Goal: Information Seeking & Learning: Learn about a topic

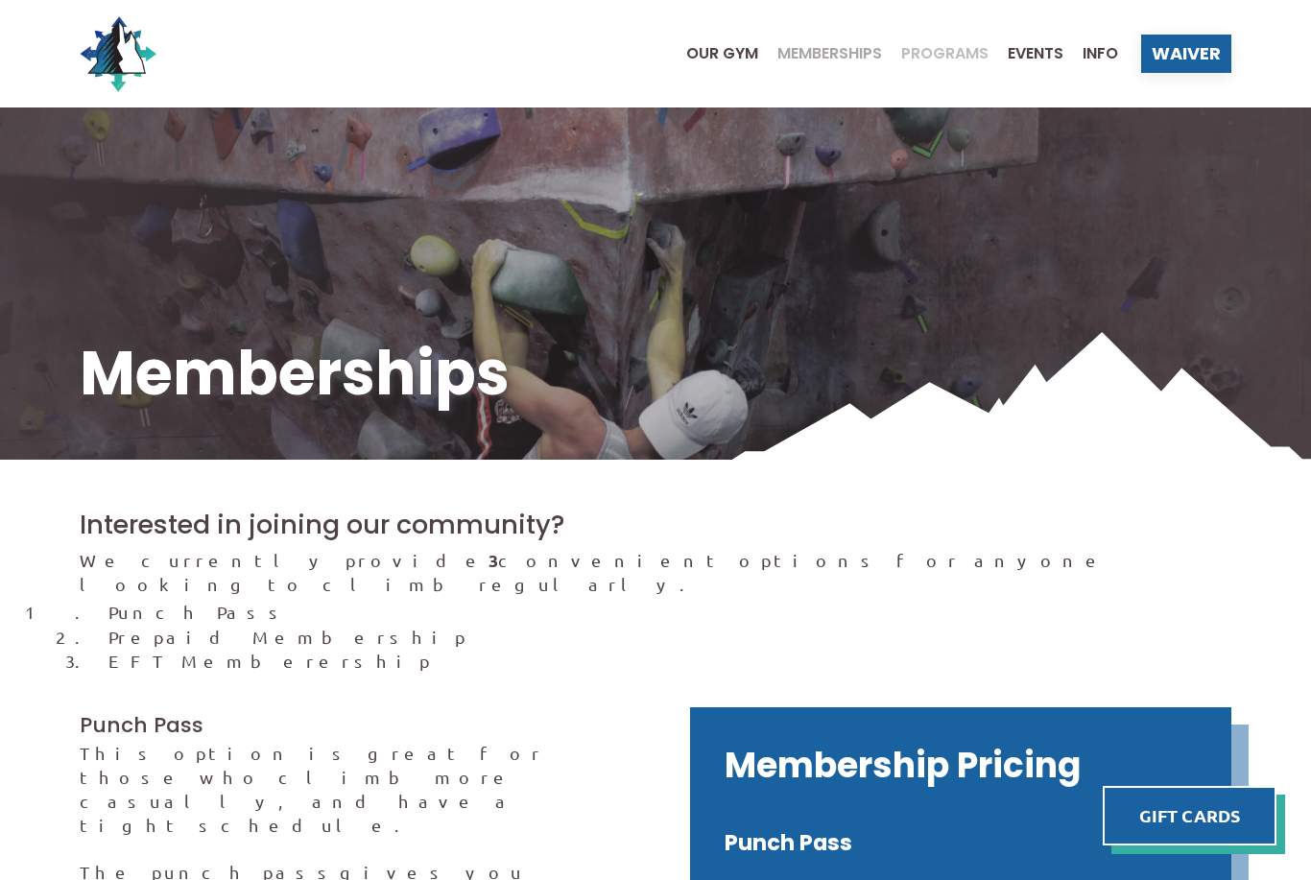
click at [933, 48] on span "Programs" at bounding box center [944, 53] width 87 height 15
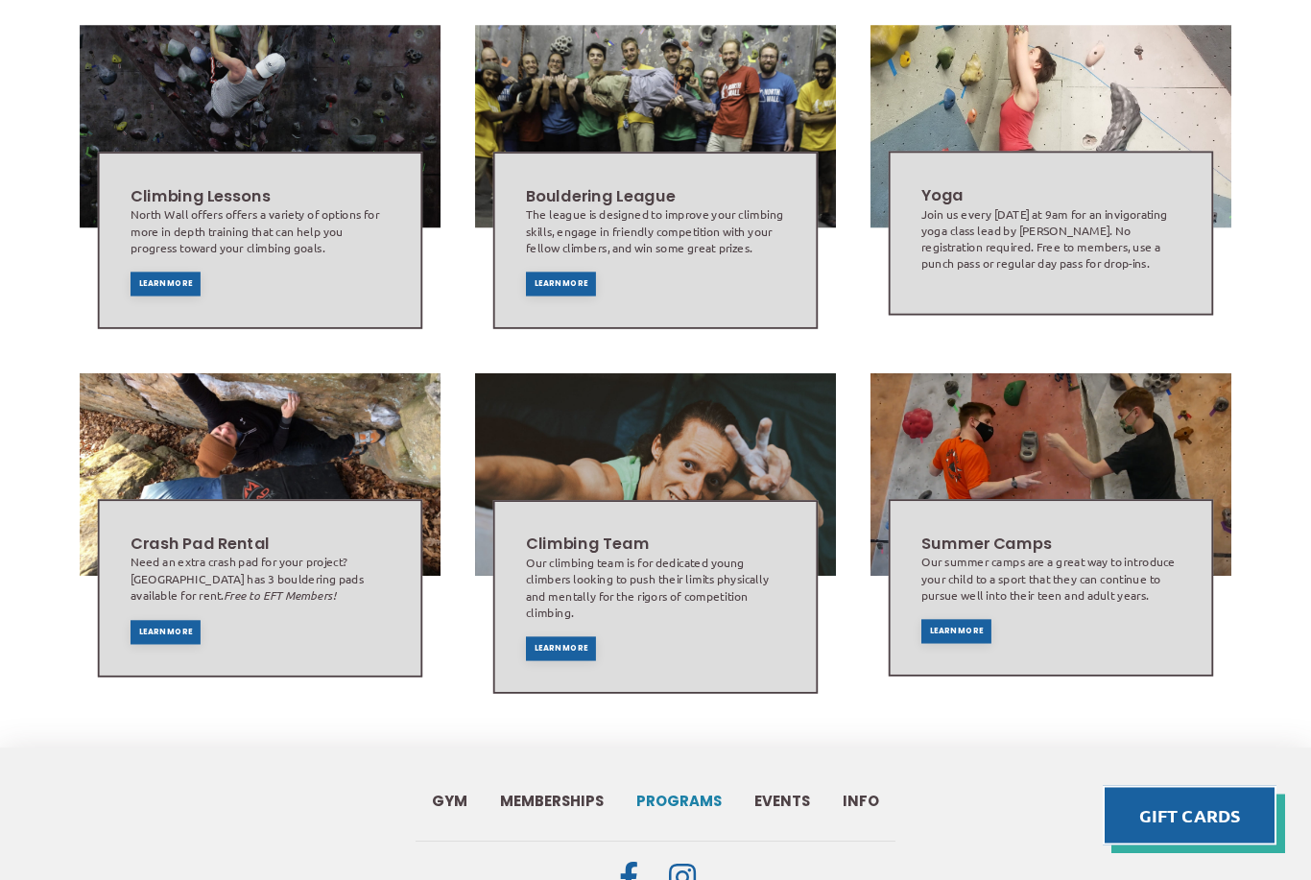
scroll to position [1115, 0]
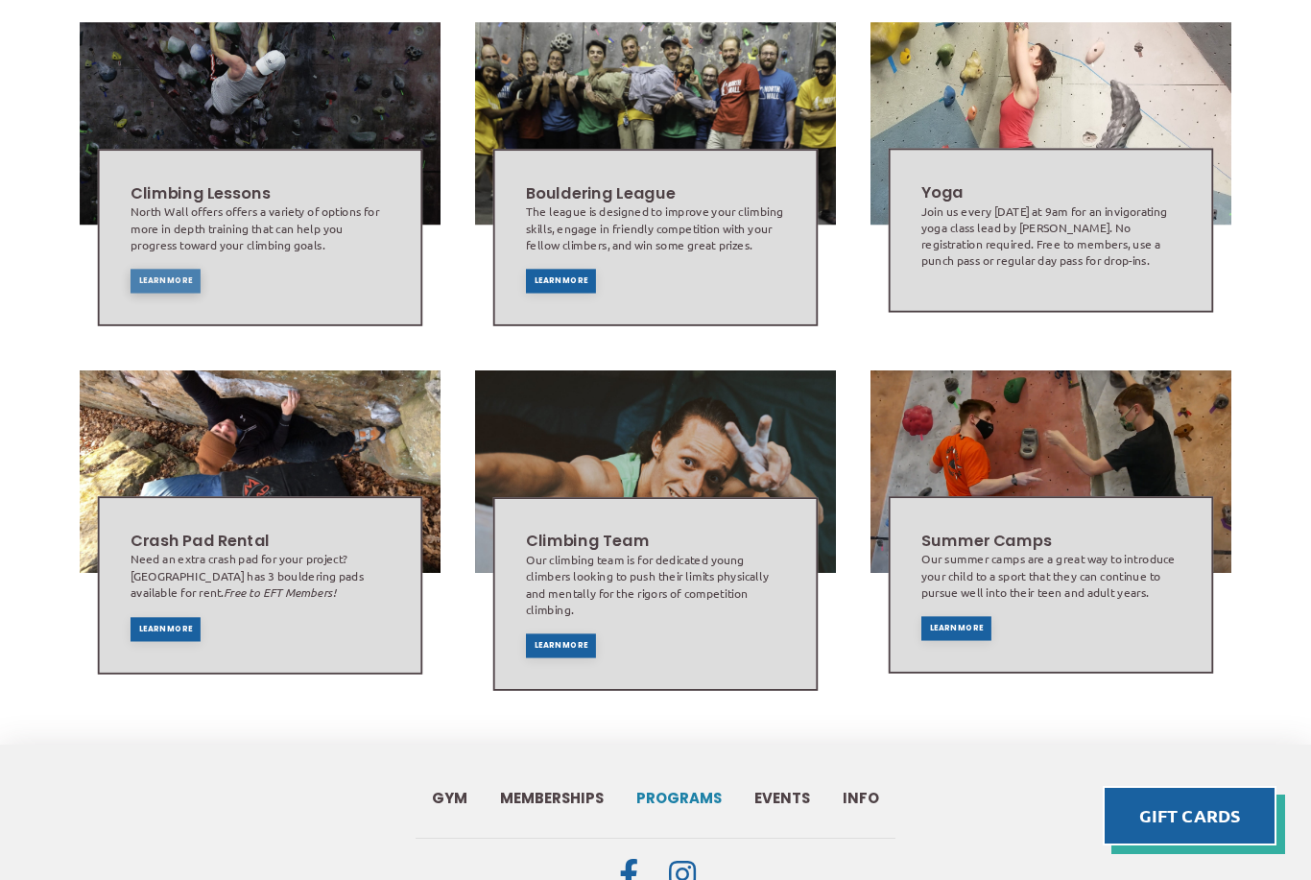
click at [157, 280] on div "Learn More" at bounding box center [165, 281] width 70 height 24
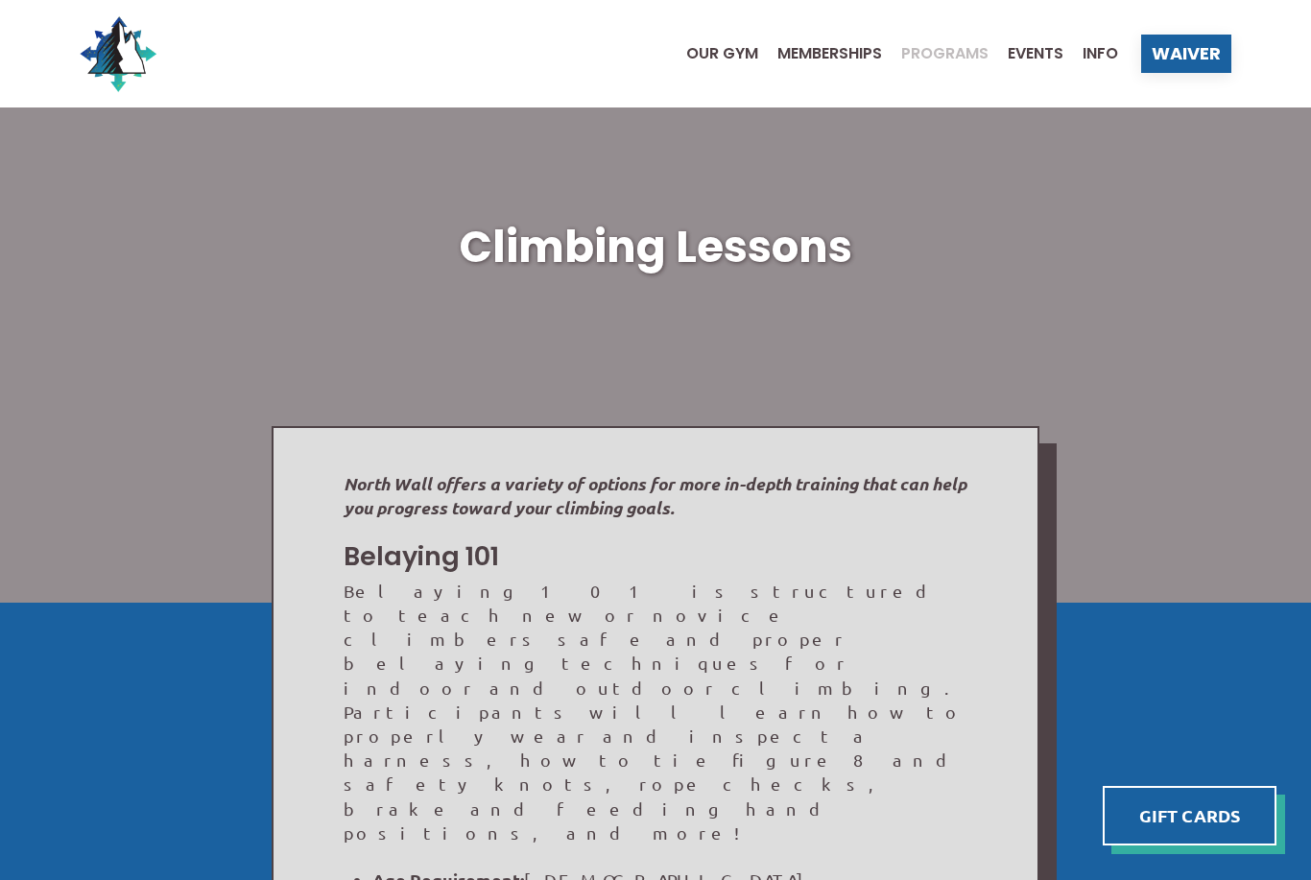
click at [941, 60] on span "Programs" at bounding box center [944, 53] width 87 height 15
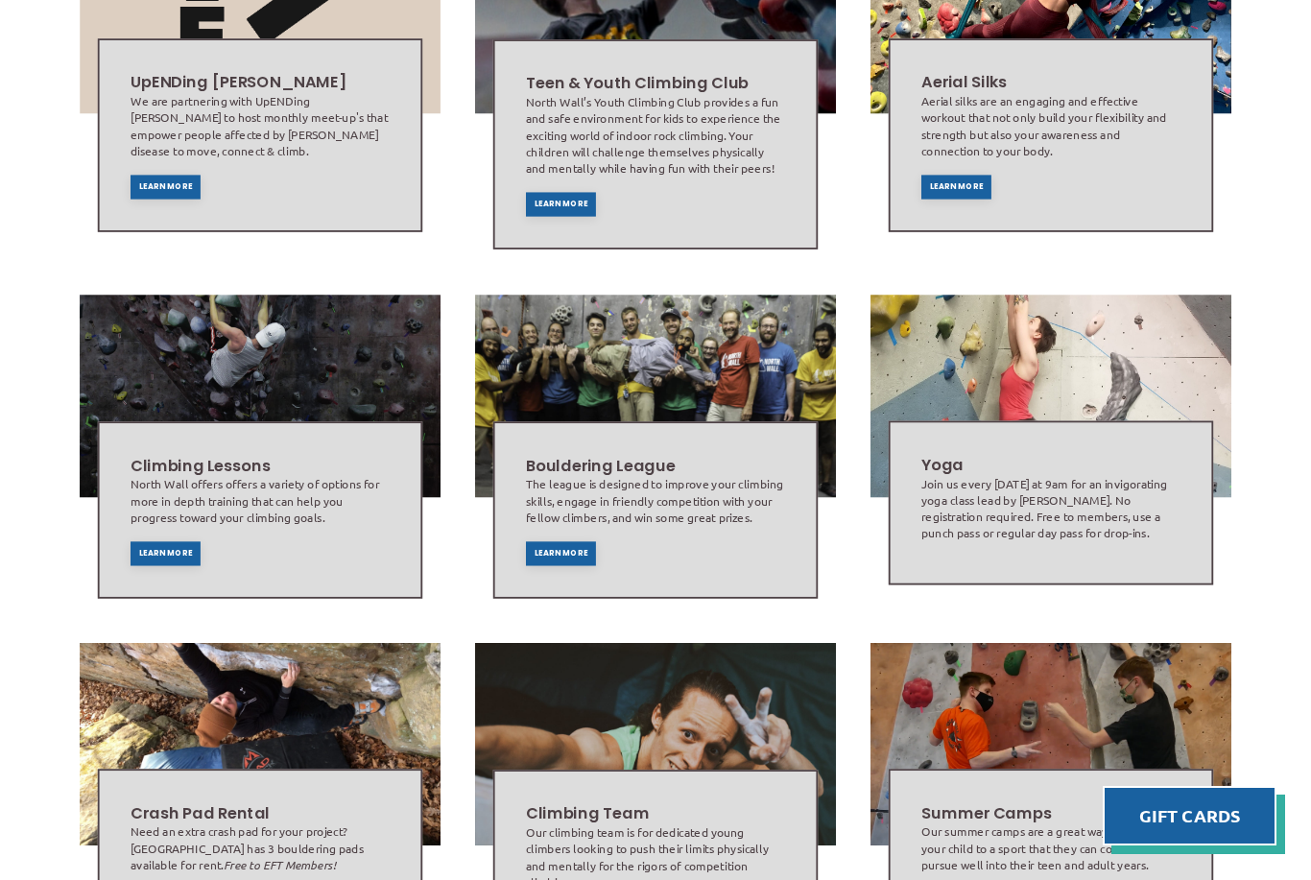
scroll to position [839, 0]
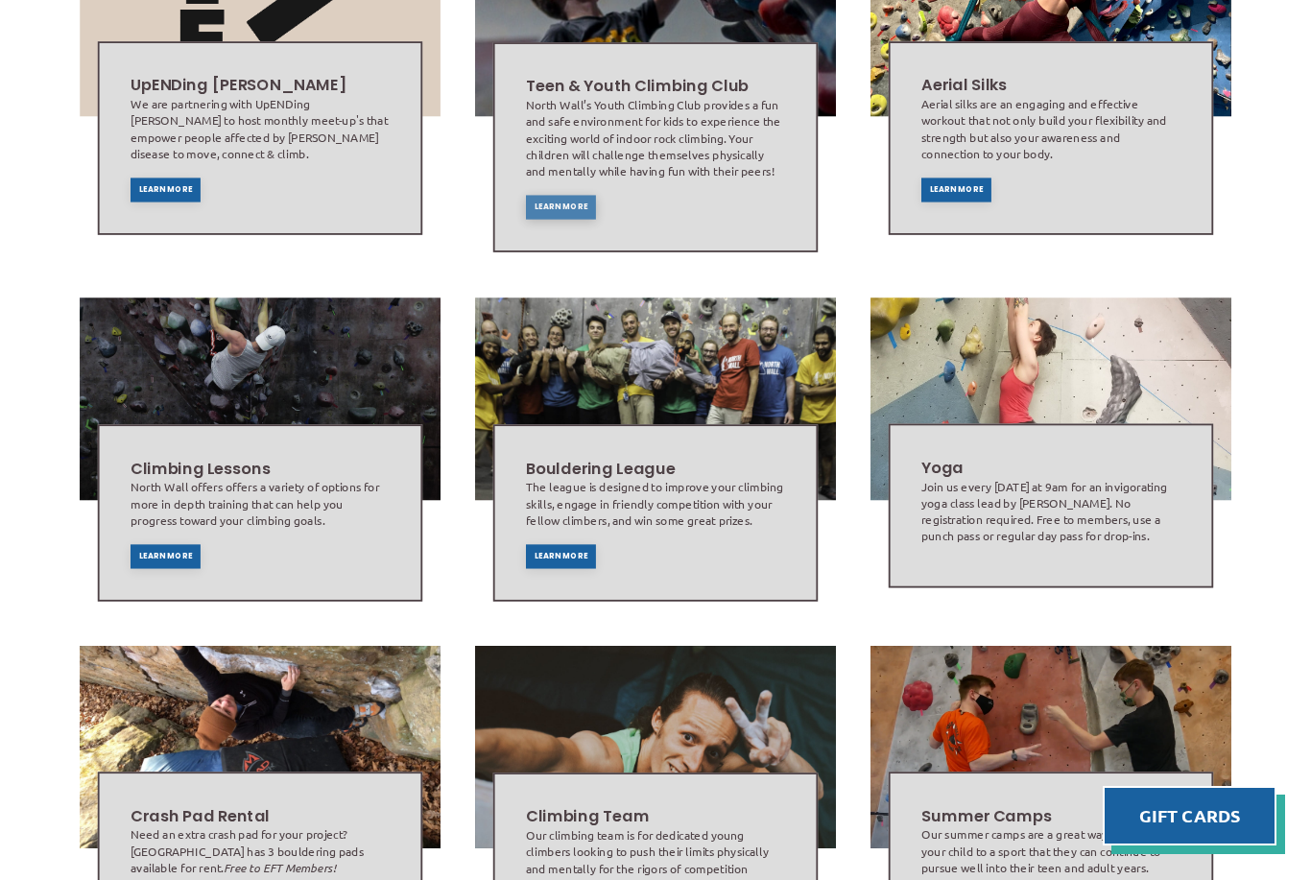
click at [552, 203] on span "Learn More" at bounding box center [561, 206] width 54 height 8
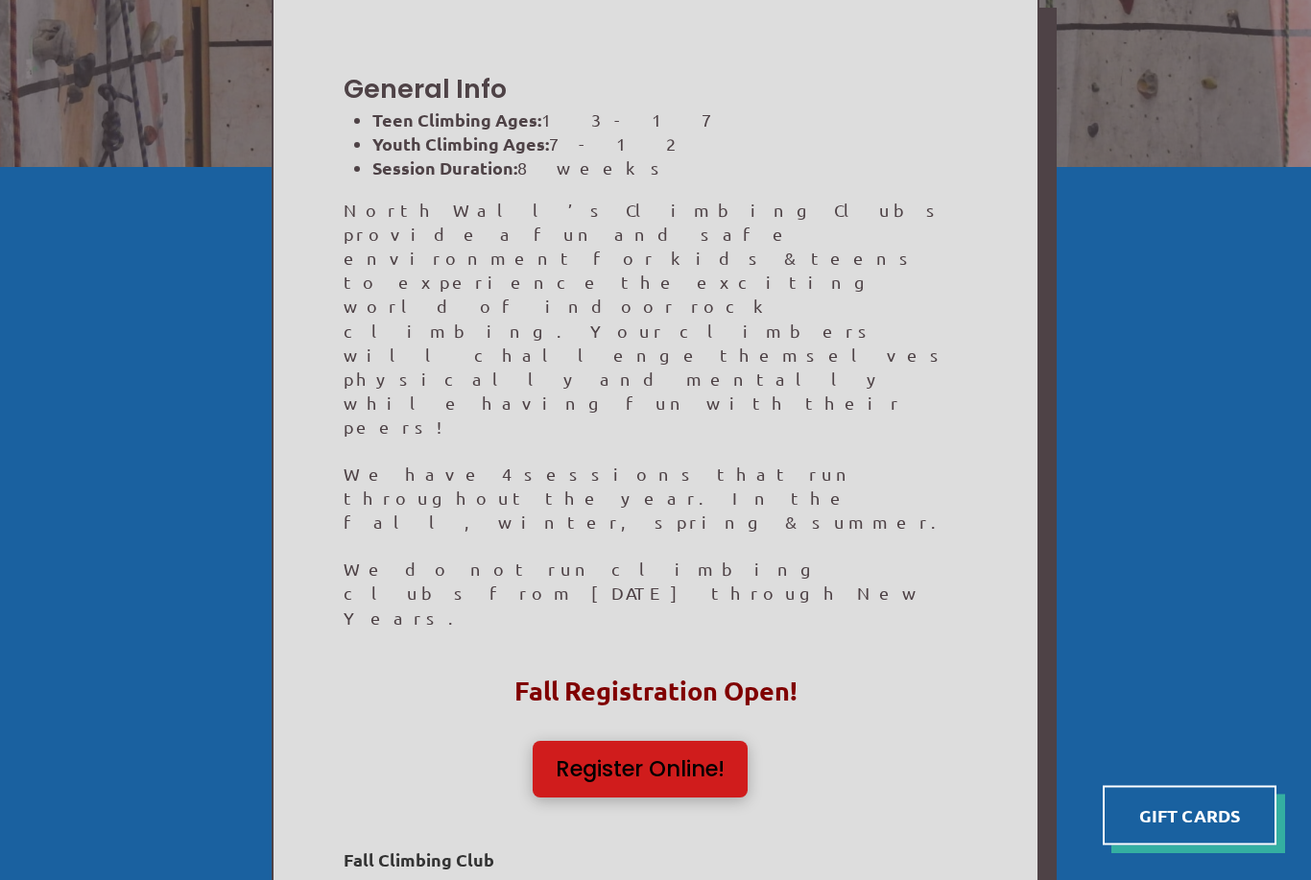
scroll to position [436, 0]
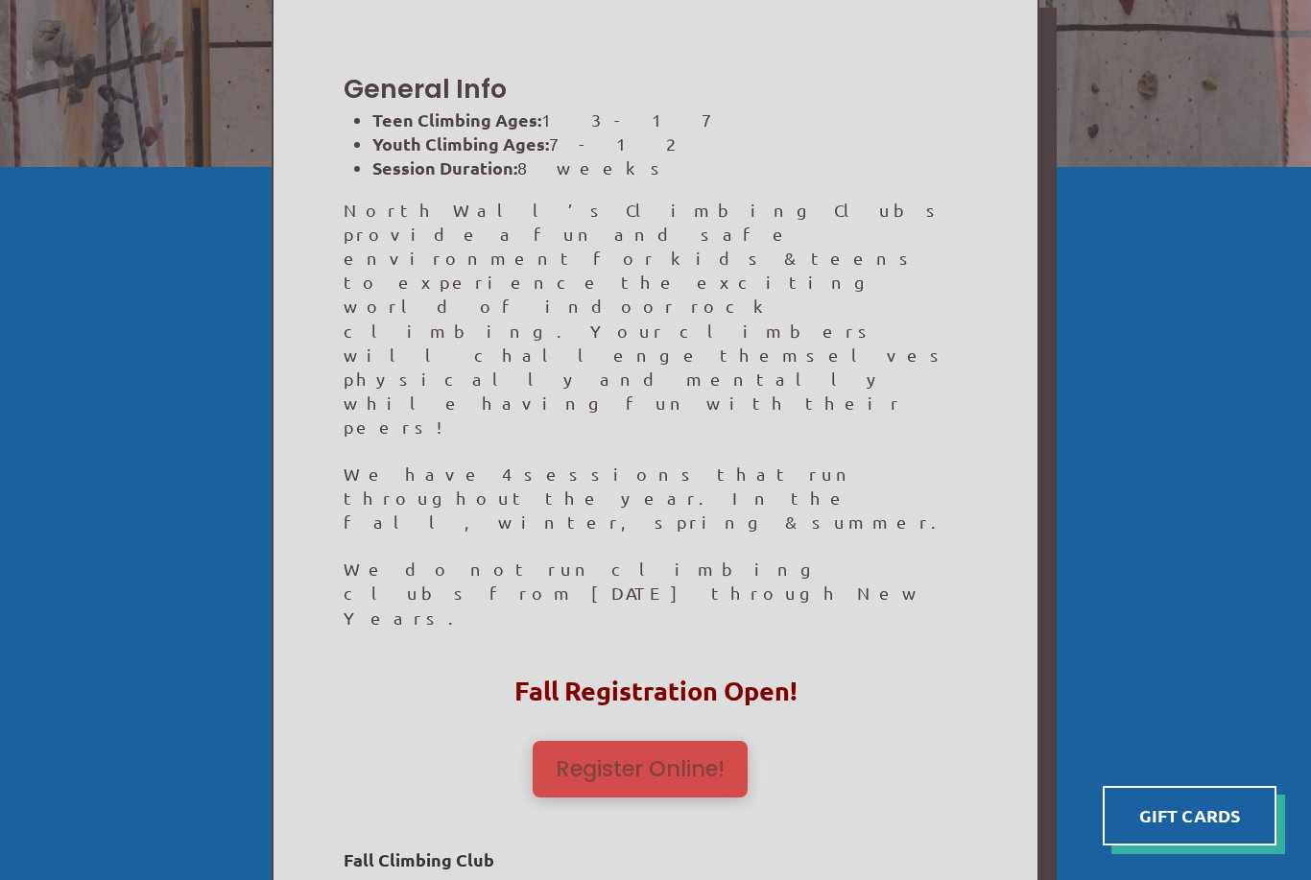
click at [676, 758] on span "Register Online!" at bounding box center [639, 769] width 169 height 22
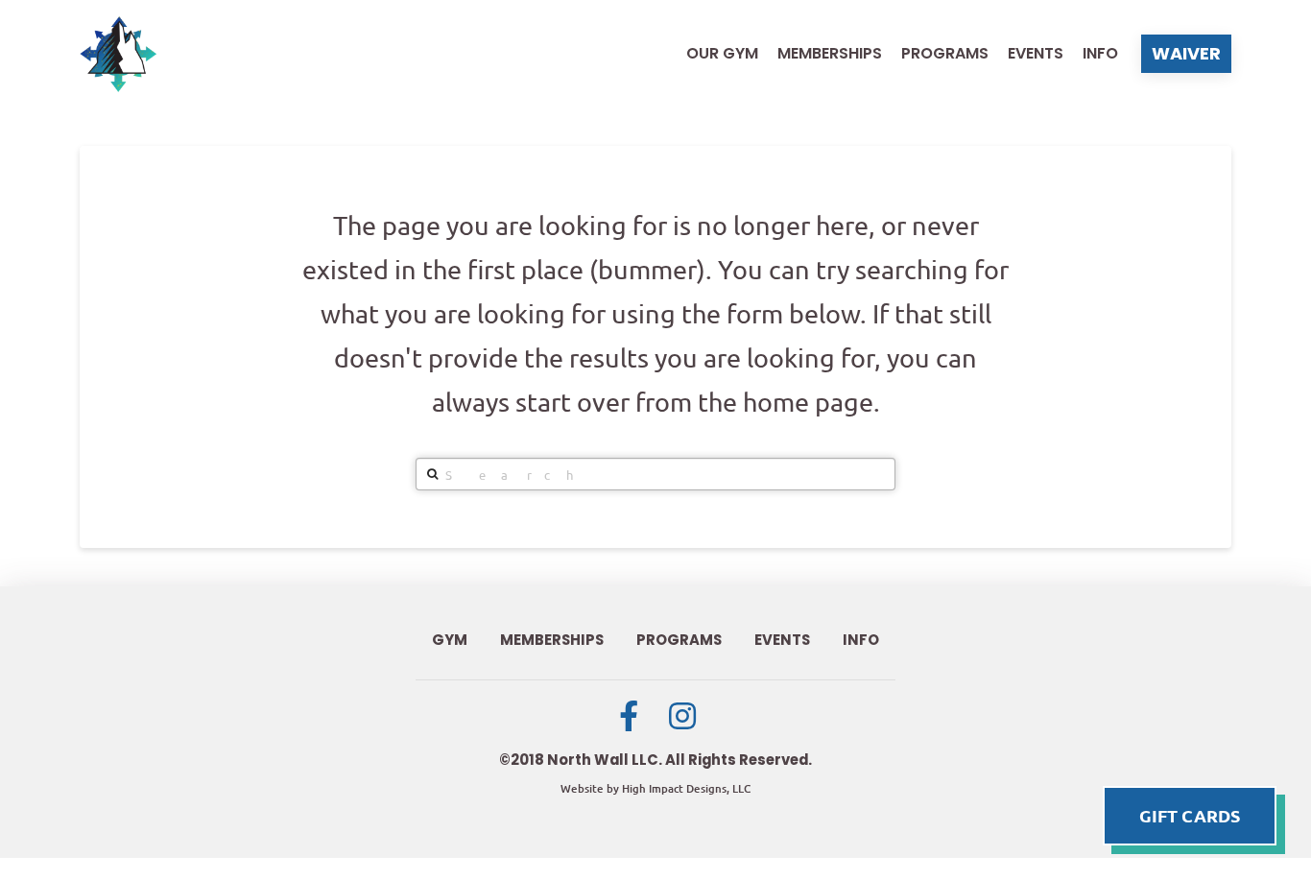
click at [467, 464] on input "Search" at bounding box center [655, 474] width 480 height 33
click at [713, 55] on span "Our Gym" at bounding box center [722, 53] width 72 height 15
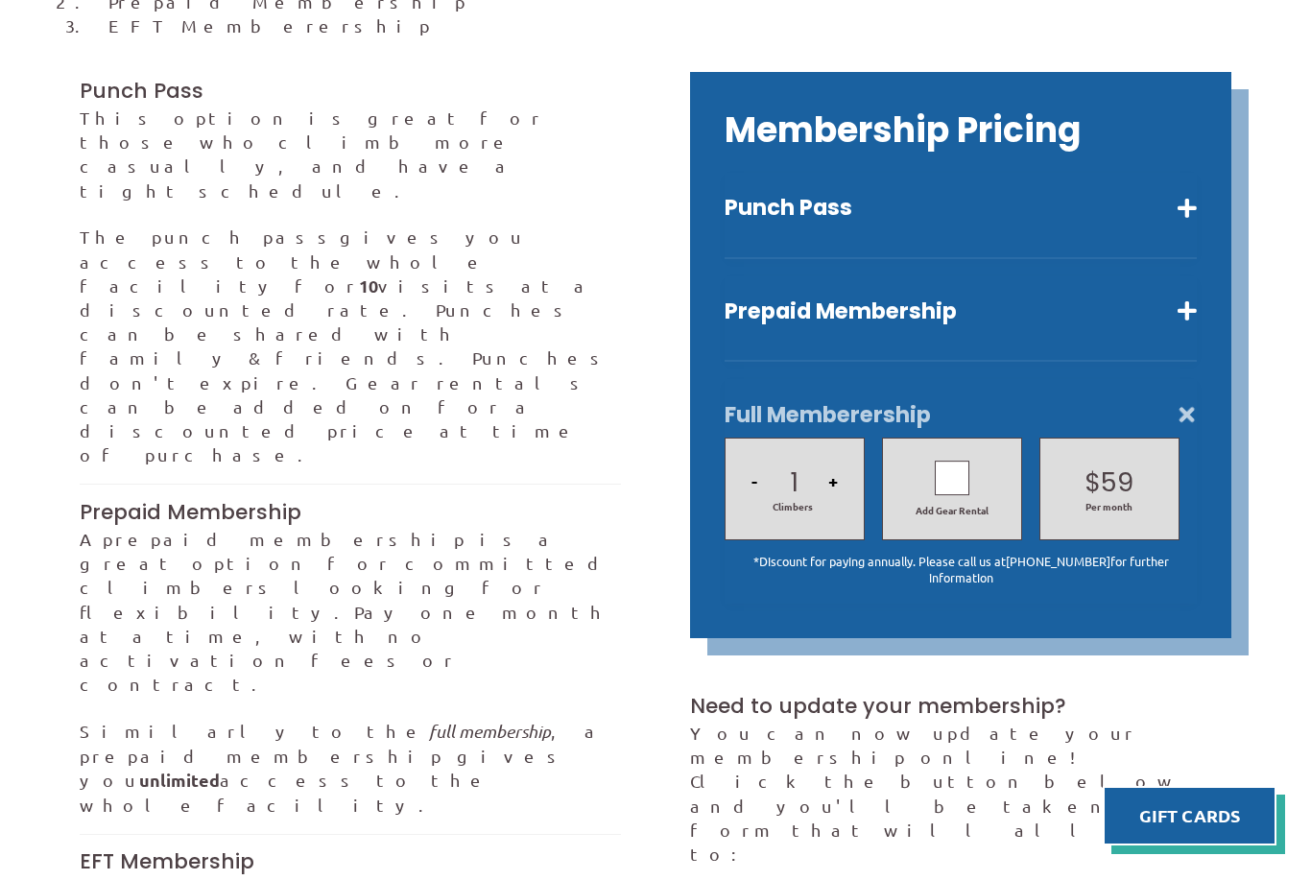
scroll to position [685, 0]
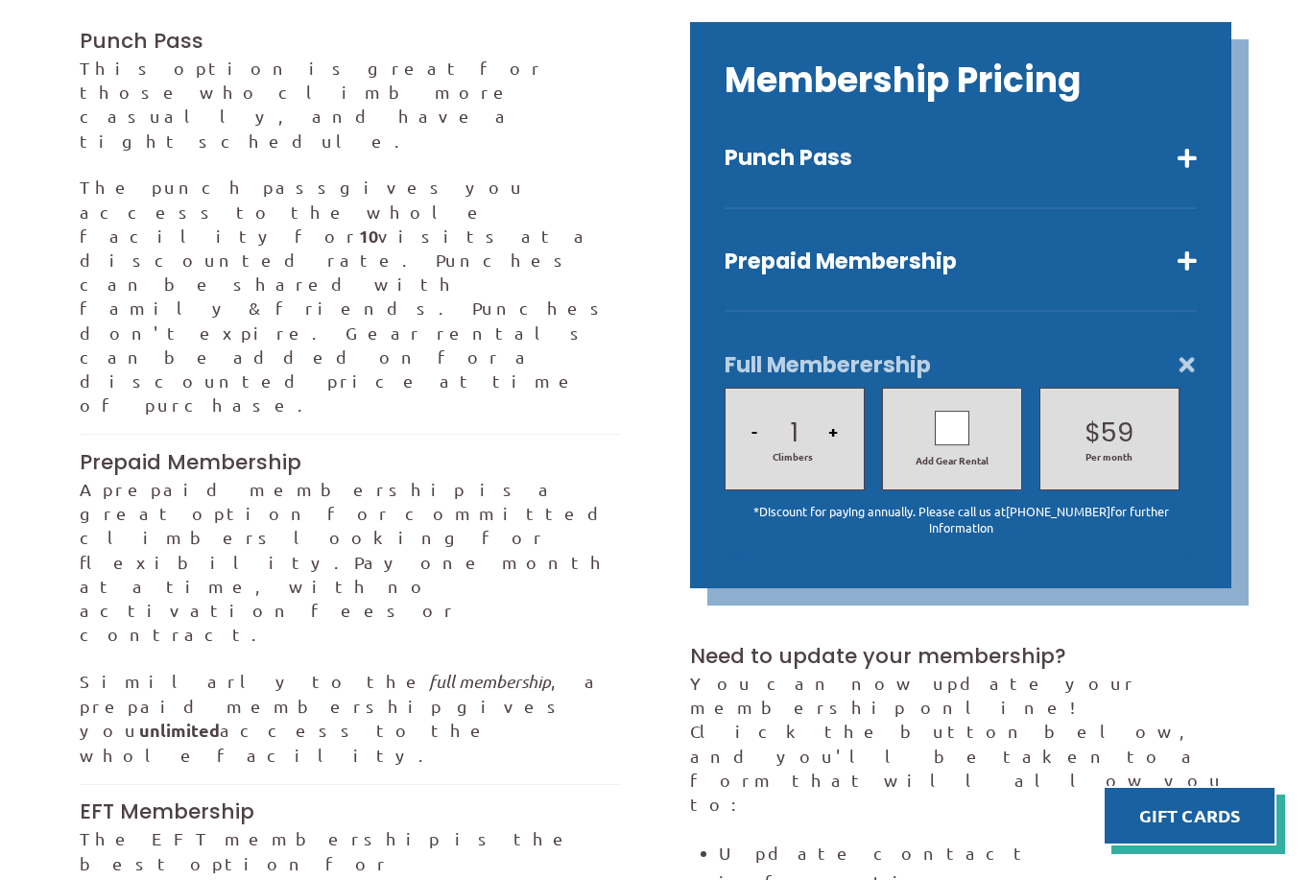
click at [954, 423] on div at bounding box center [951, 428] width 35 height 35
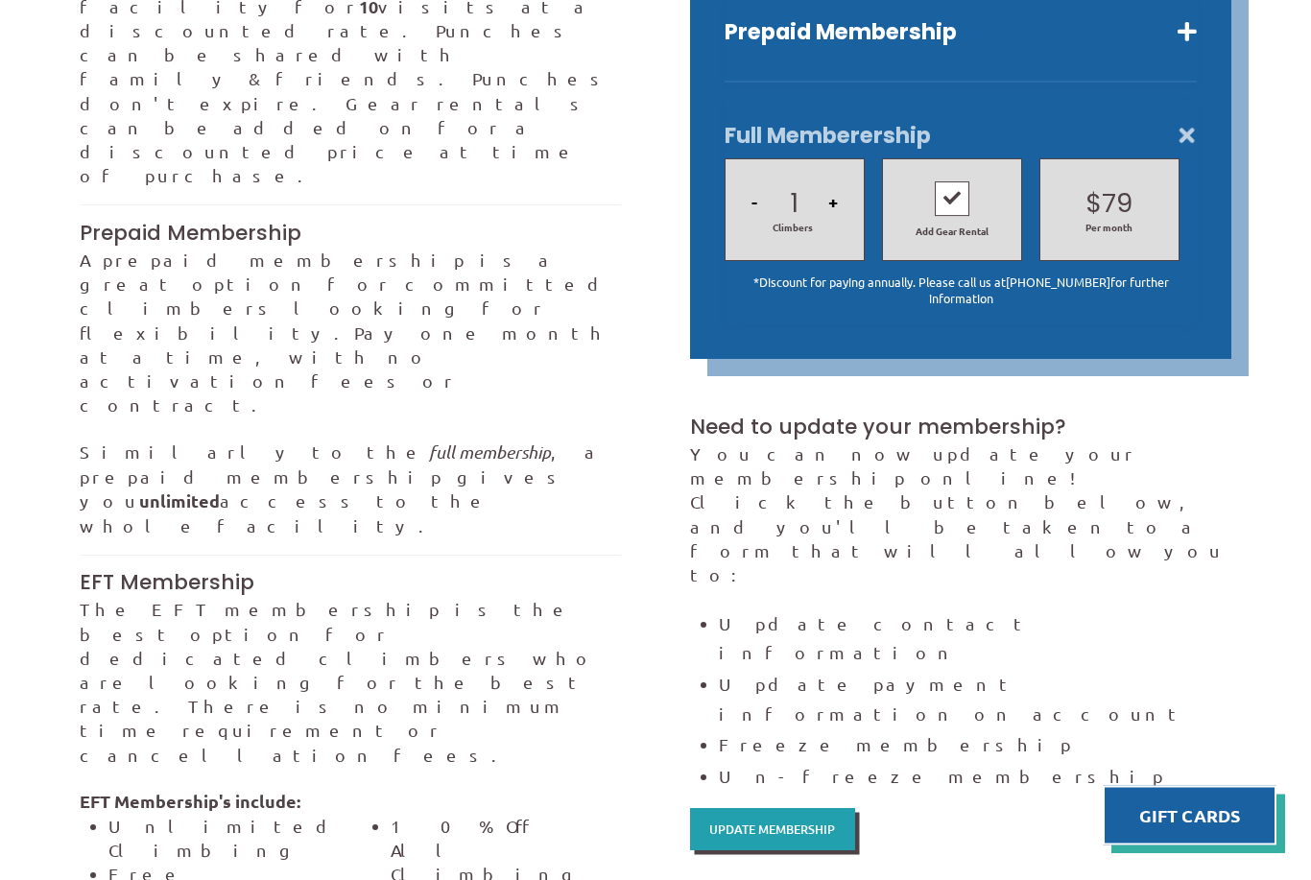
scroll to position [914, 0]
click at [801, 823] on span "Update Membership" at bounding box center [772, 829] width 126 height 12
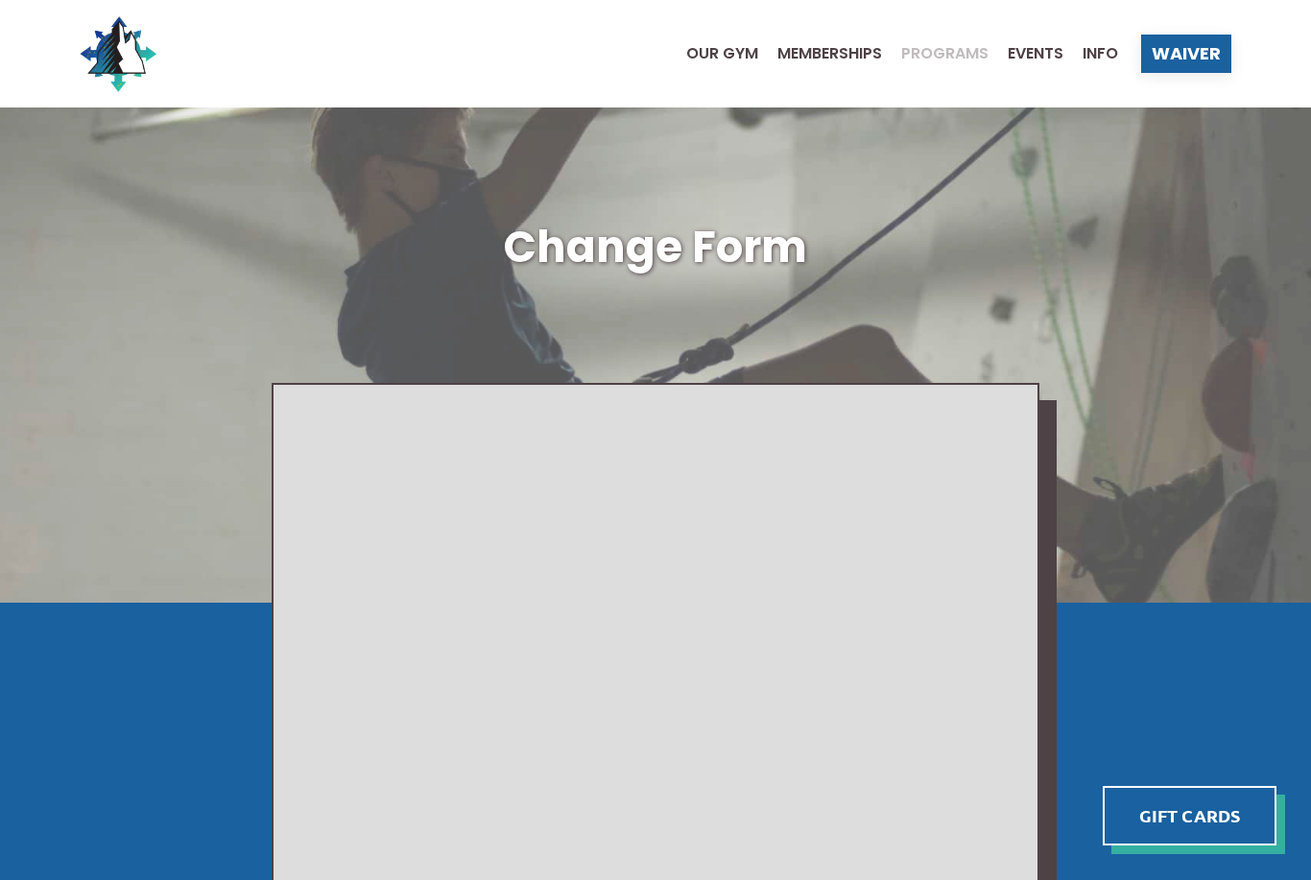
click at [943, 60] on span "Programs" at bounding box center [944, 53] width 87 height 15
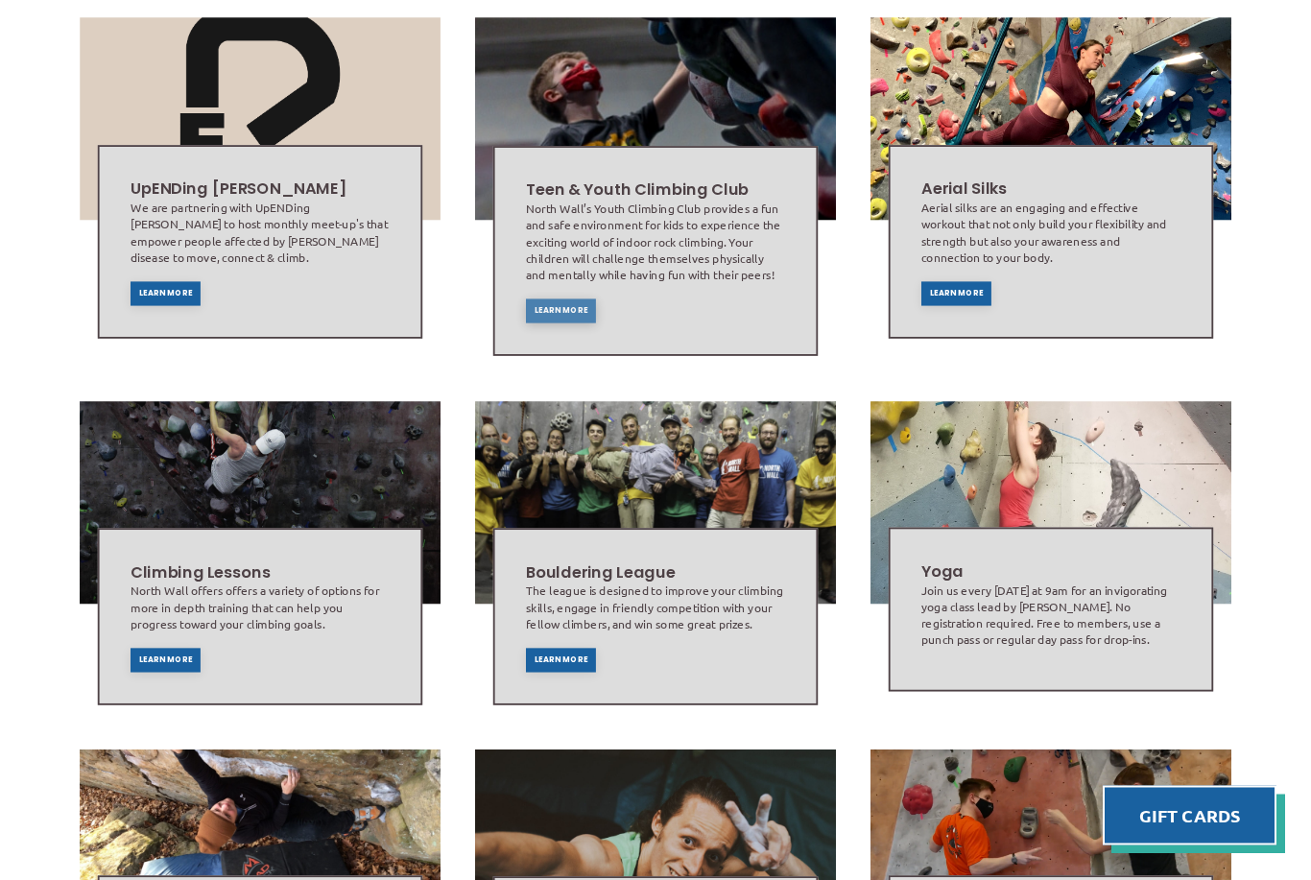
scroll to position [736, 0]
click at [549, 313] on div "Learn More" at bounding box center [561, 310] width 70 height 24
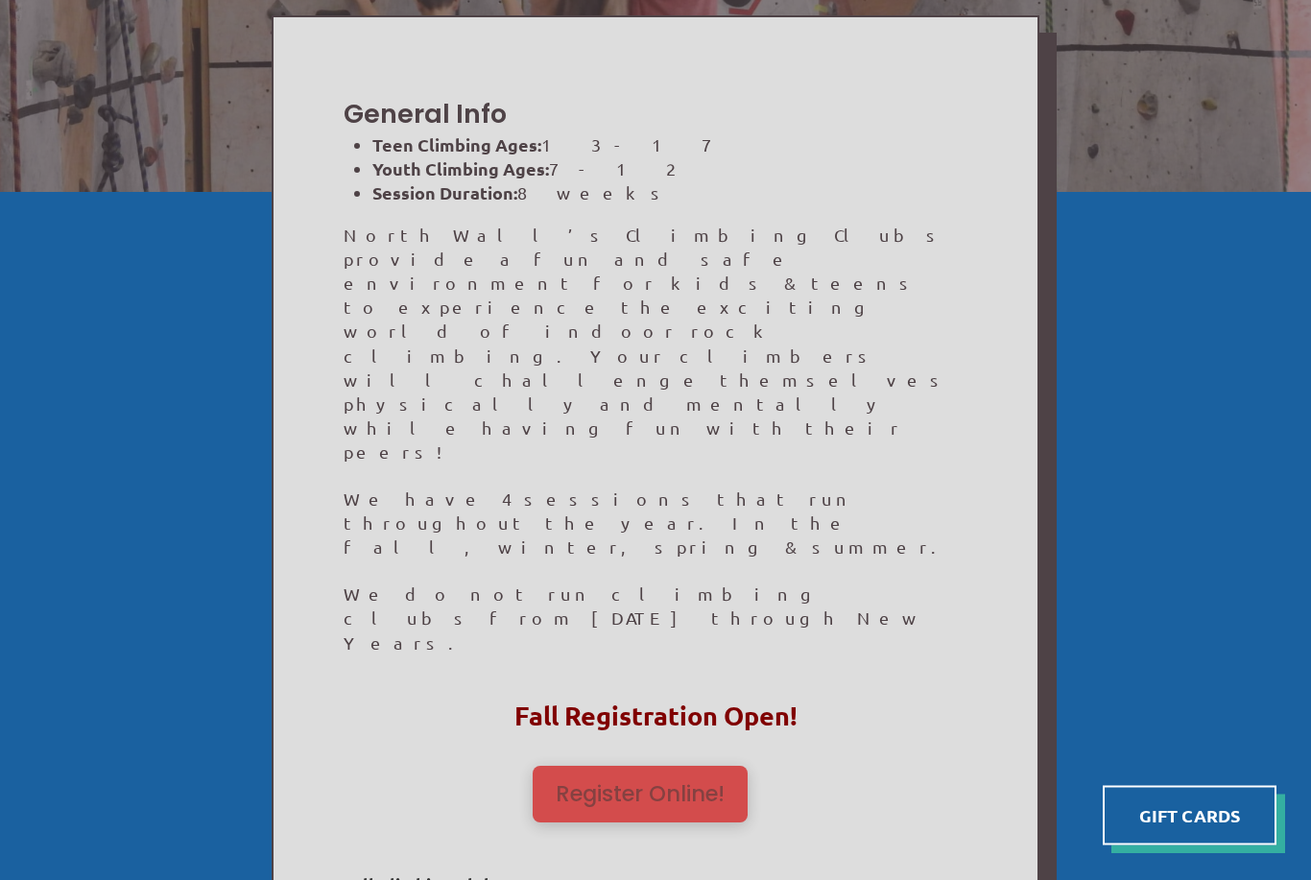
scroll to position [411, 0]
click at [658, 783] on span "Register Online!" at bounding box center [639, 794] width 169 height 22
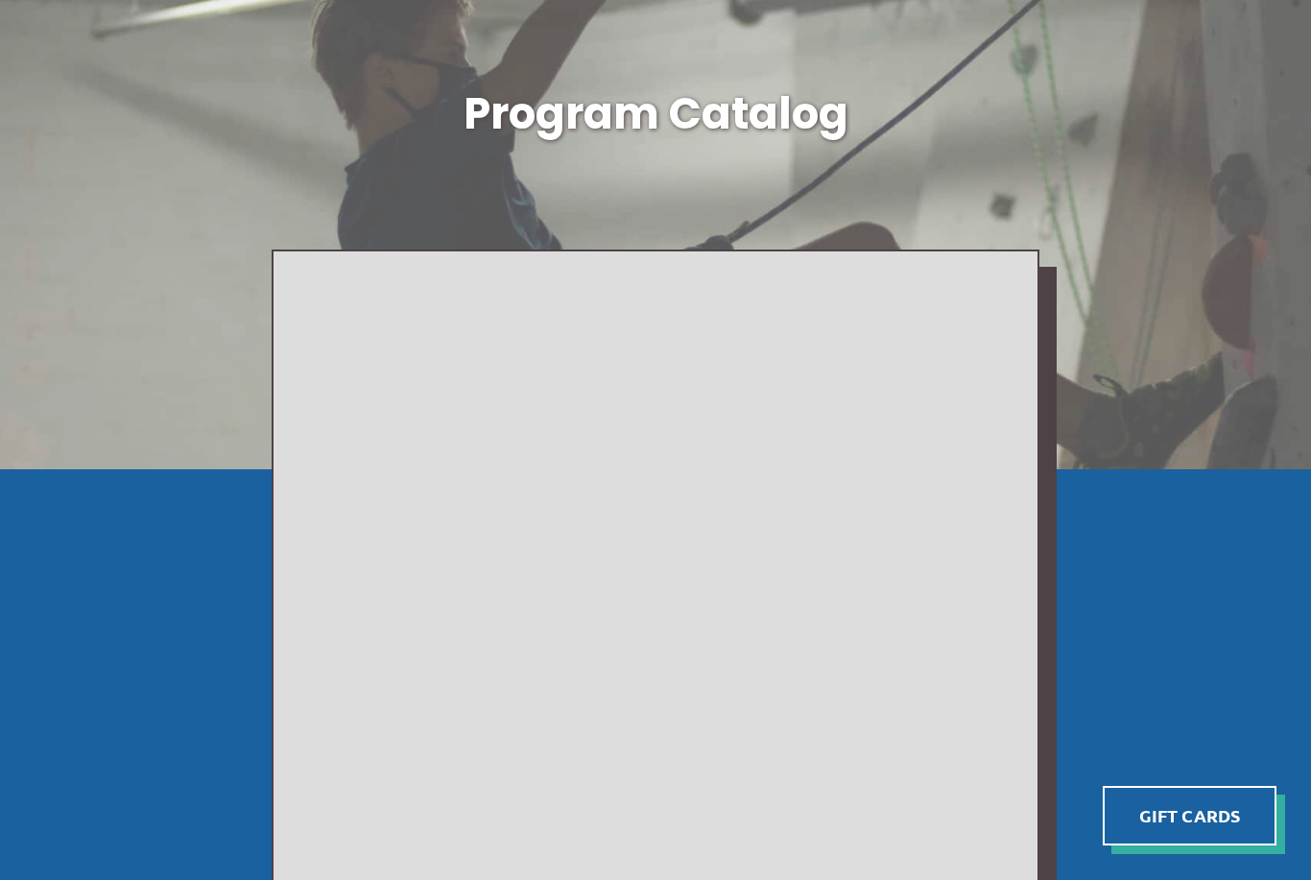
scroll to position [150, 0]
